Goal: Book appointment/travel/reservation

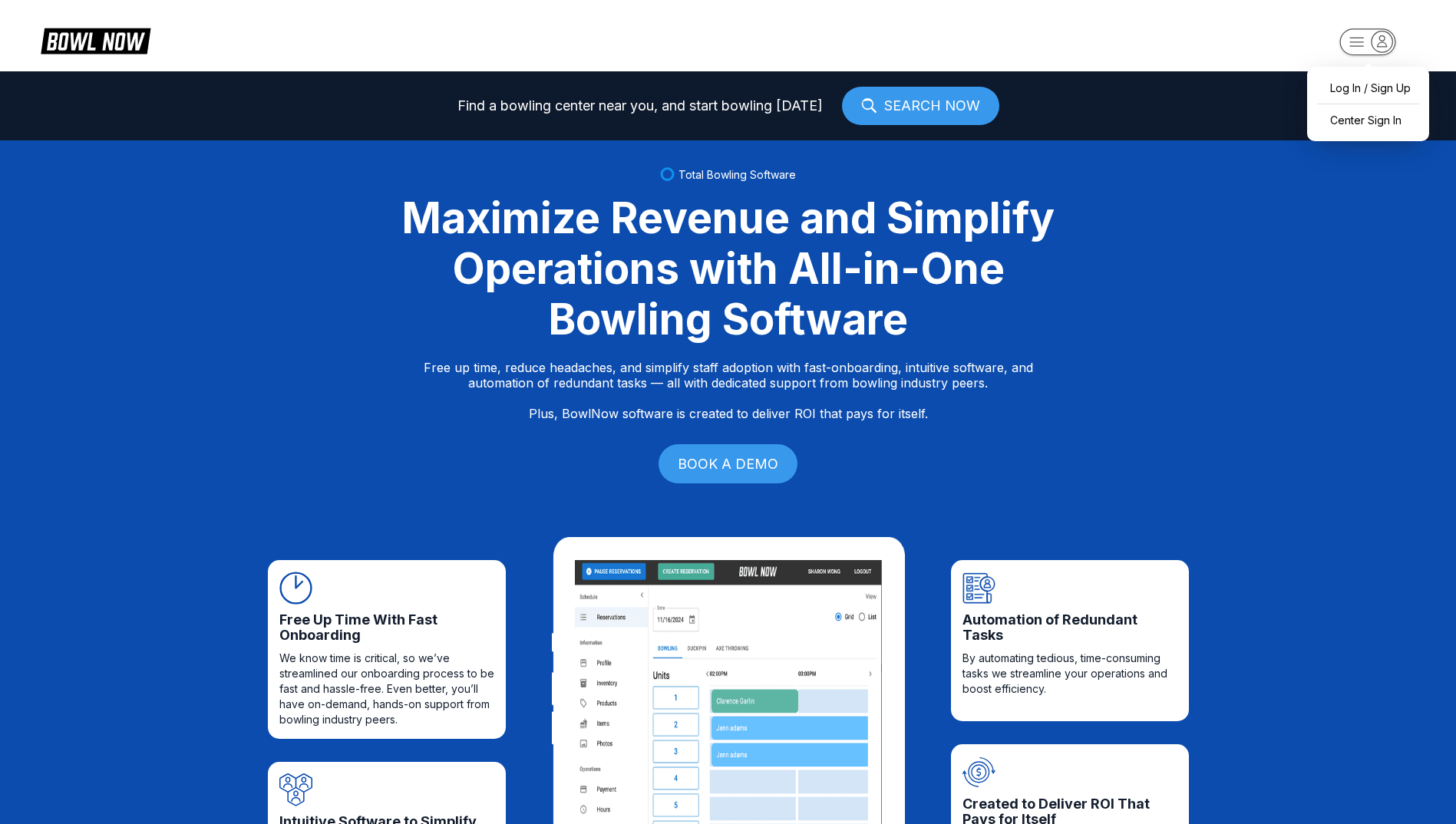
click at [1398, 45] on icon "button" at bounding box center [1368, 43] width 85 height 31
click at [1390, 121] on div "Center Sign In" at bounding box center [1368, 120] width 107 height 26
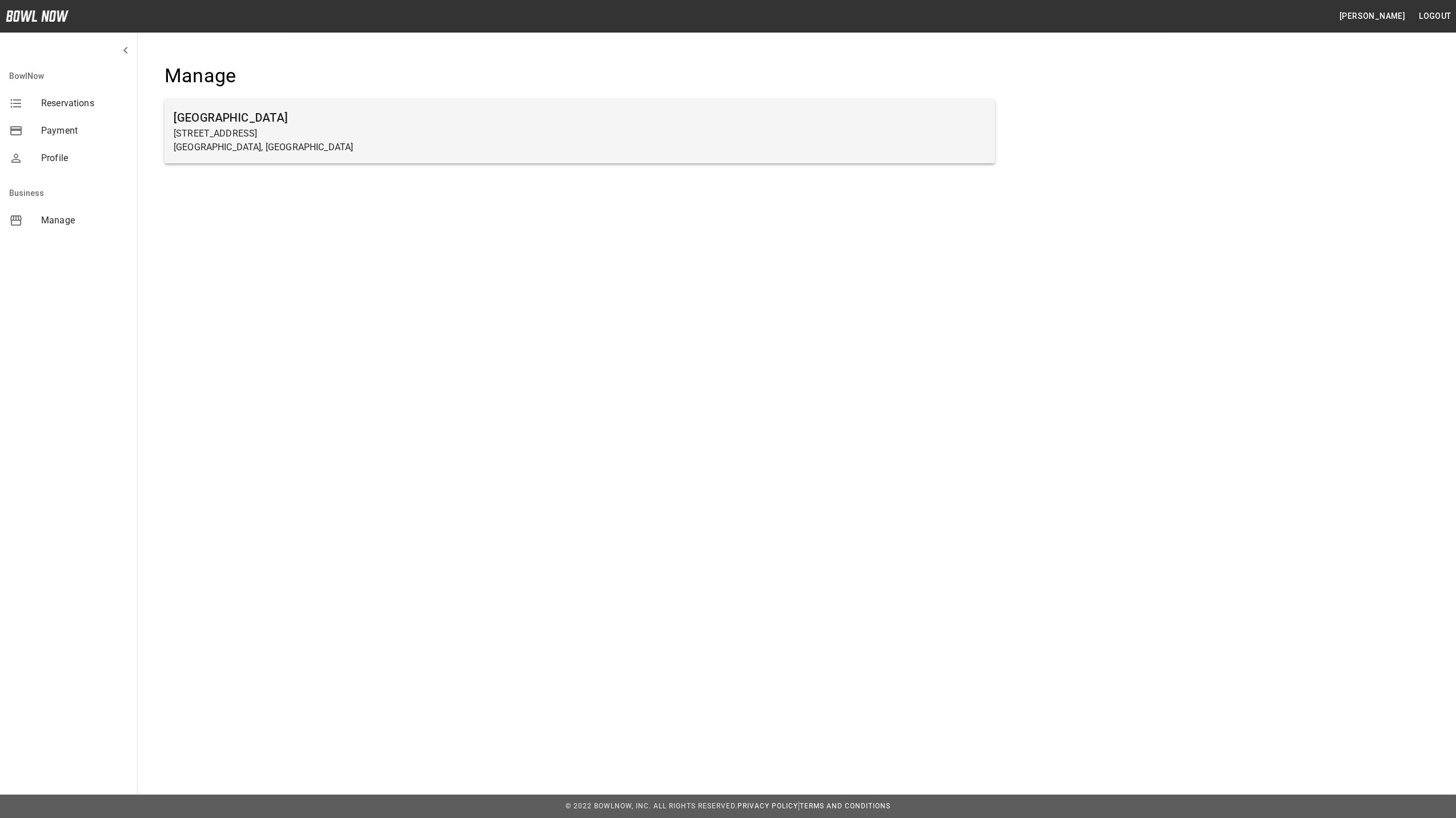
click at [259, 109] on h6 "[GEOGRAPHIC_DATA]" at bounding box center [579, 118] width 812 height 18
